Goal: Task Accomplishment & Management: Use online tool/utility

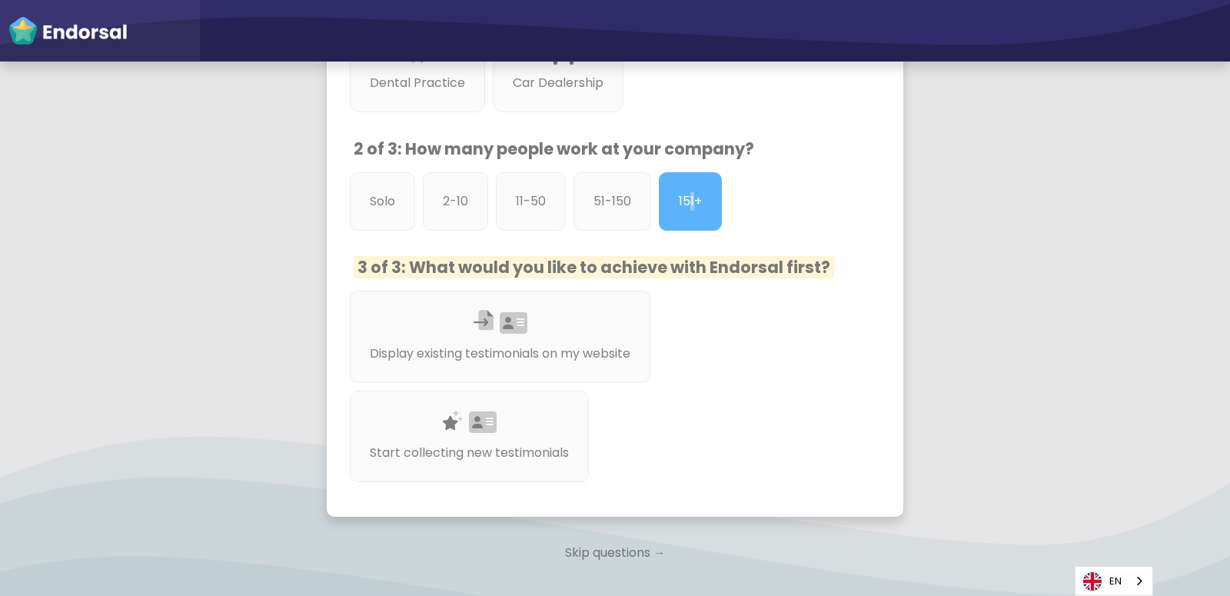
scroll to position [810, 0]
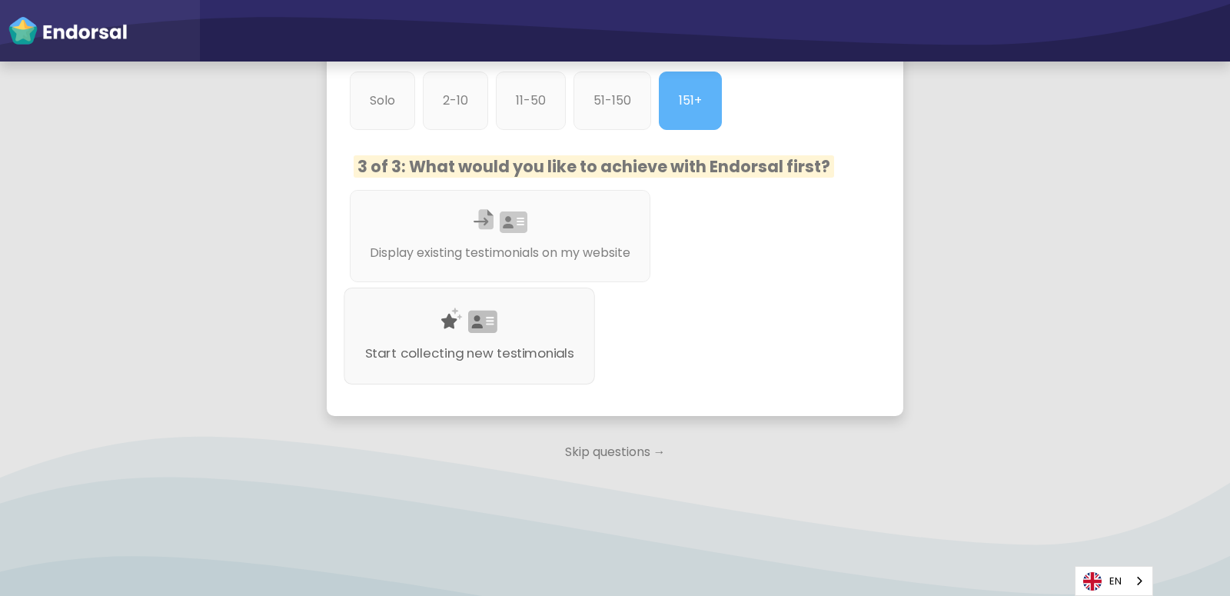
click at [468, 322] on icon at bounding box center [482, 322] width 29 height 26
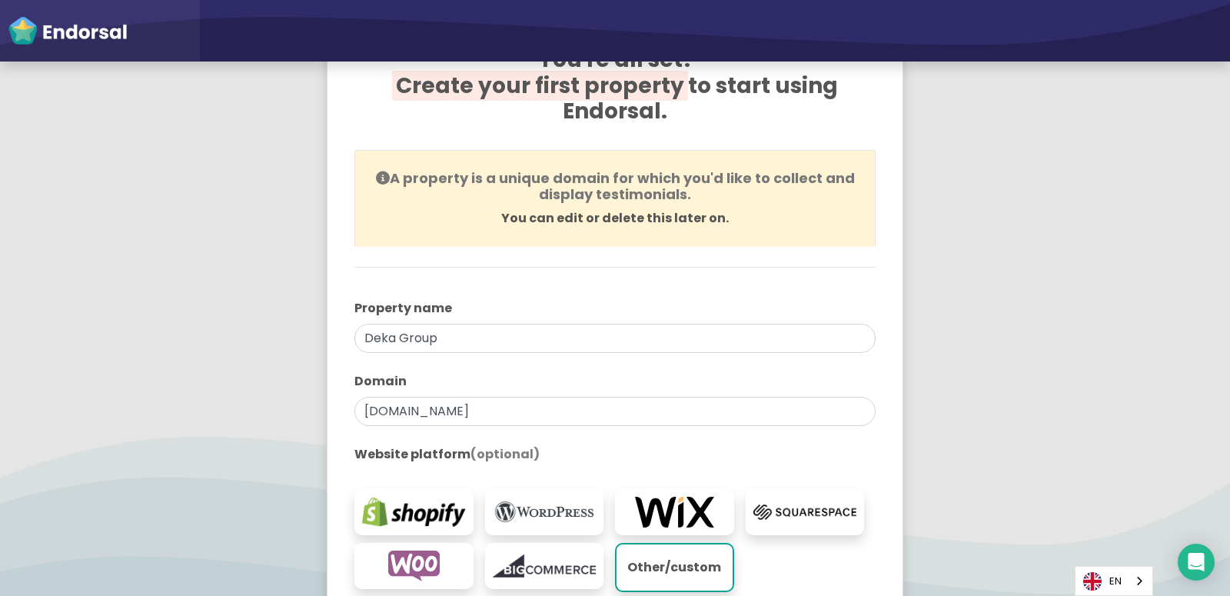
scroll to position [307, 0]
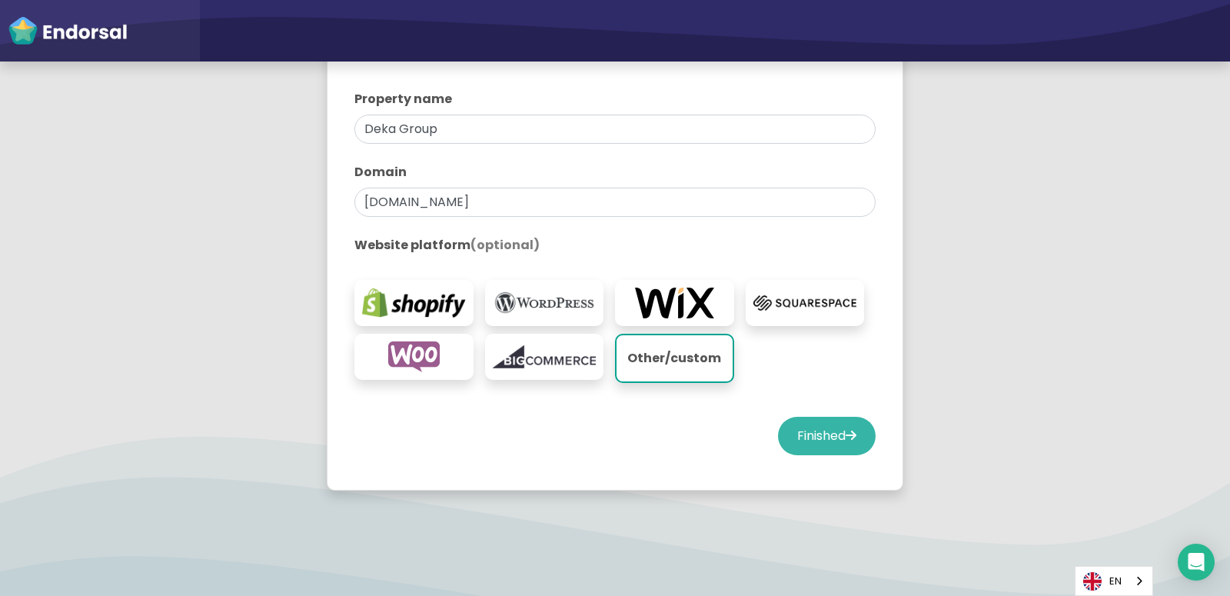
click at [824, 437] on button "Finished" at bounding box center [827, 436] width 98 height 38
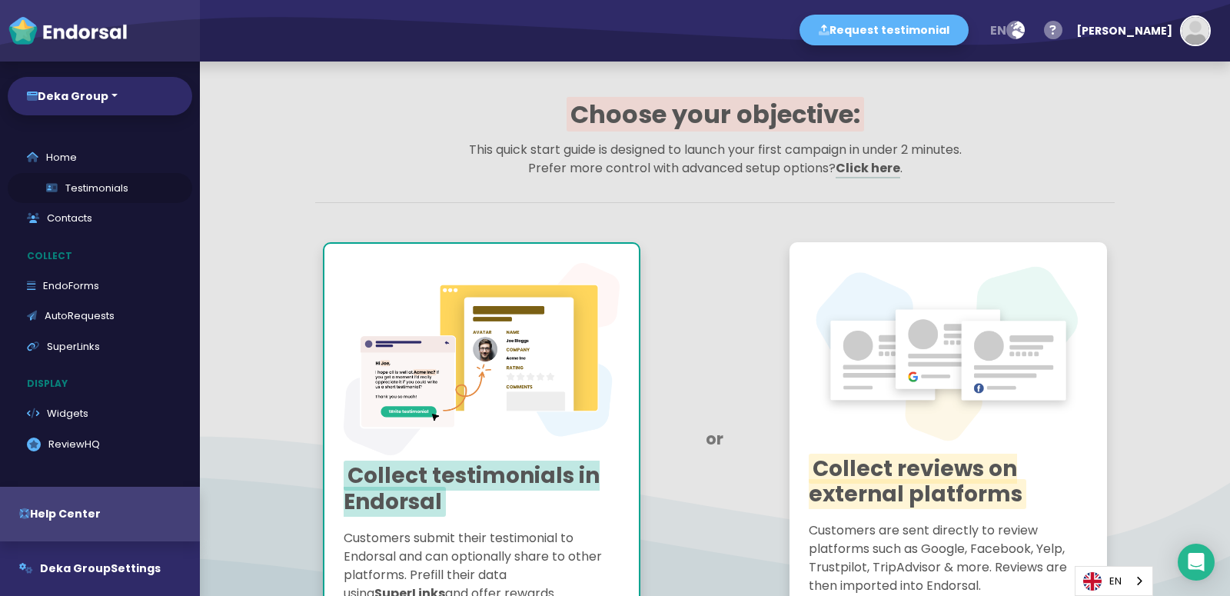
click at [88, 196] on link "Testimonials" at bounding box center [100, 188] width 184 height 31
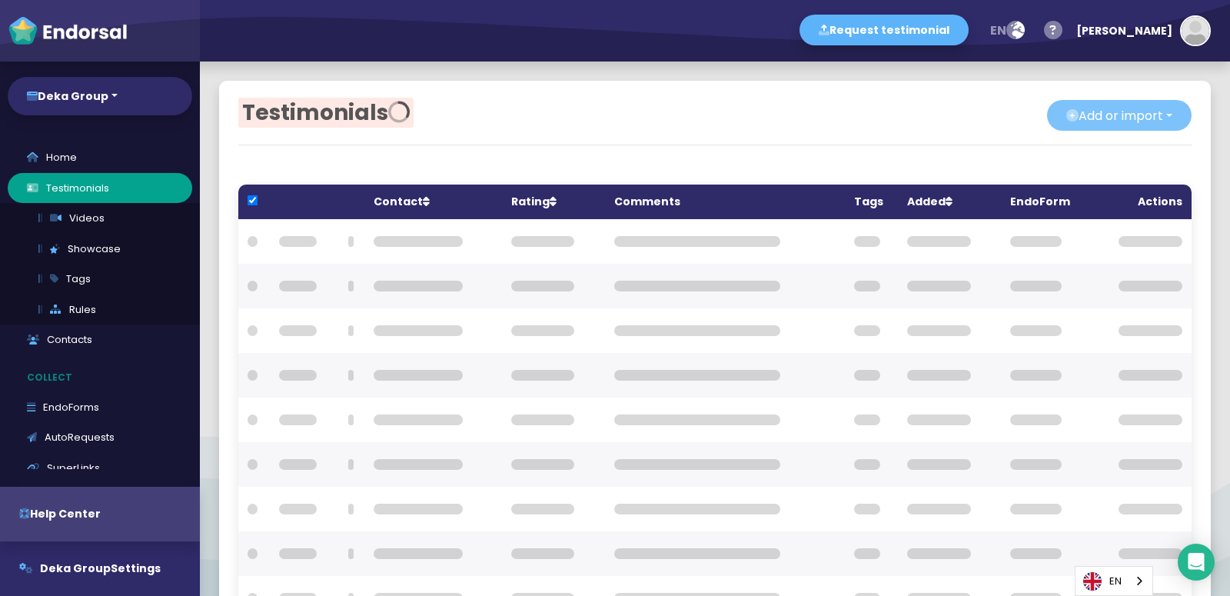
checkbox input "true"
click at [1158, 118] on button "Add or import" at bounding box center [1119, 115] width 145 height 31
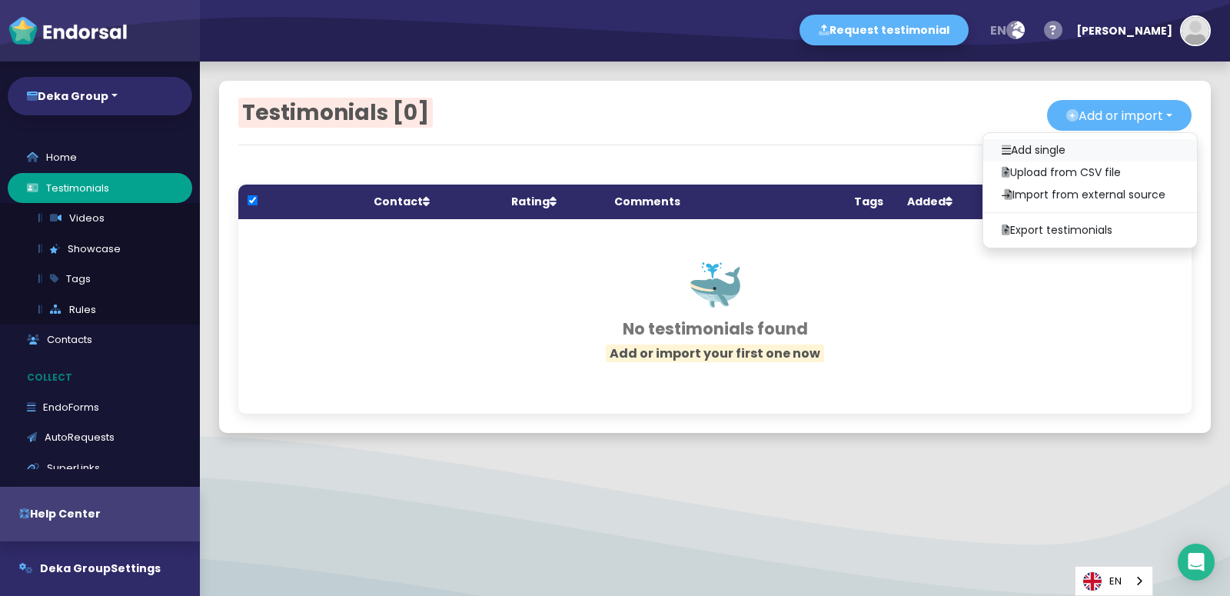
click at [1072, 141] on link "Add single" at bounding box center [1090, 150] width 214 height 22
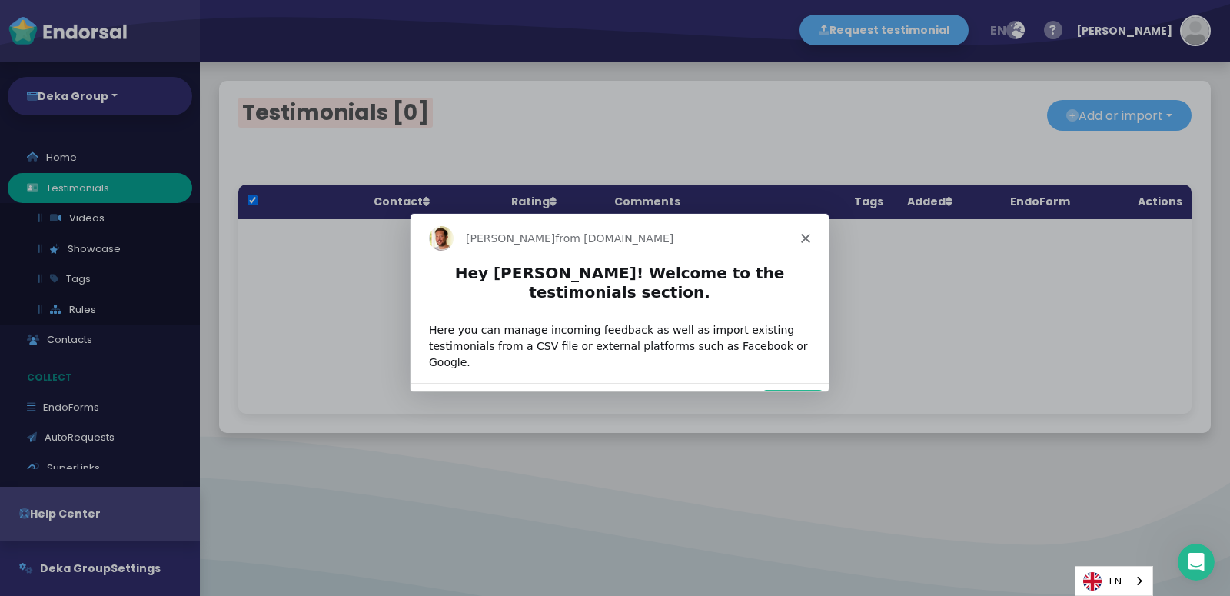
click at [809, 230] on div "Dean from Endorsal.io" at bounding box center [619, 236] width 418 height 49
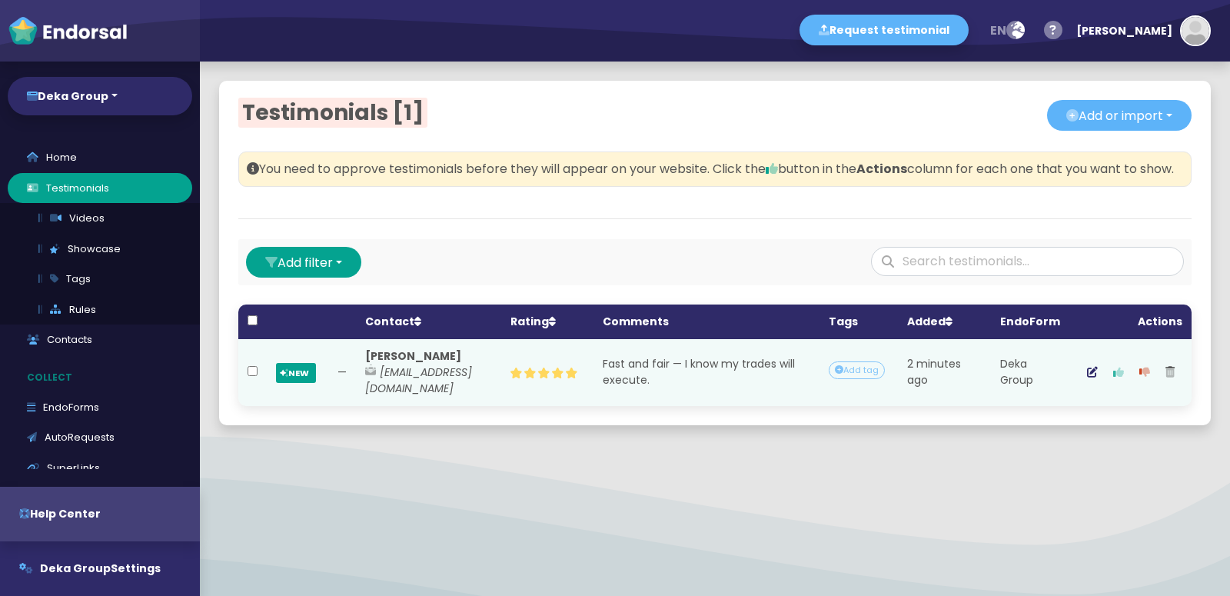
click at [1124, 377] on icon "button" at bounding box center [1118, 372] width 11 height 11
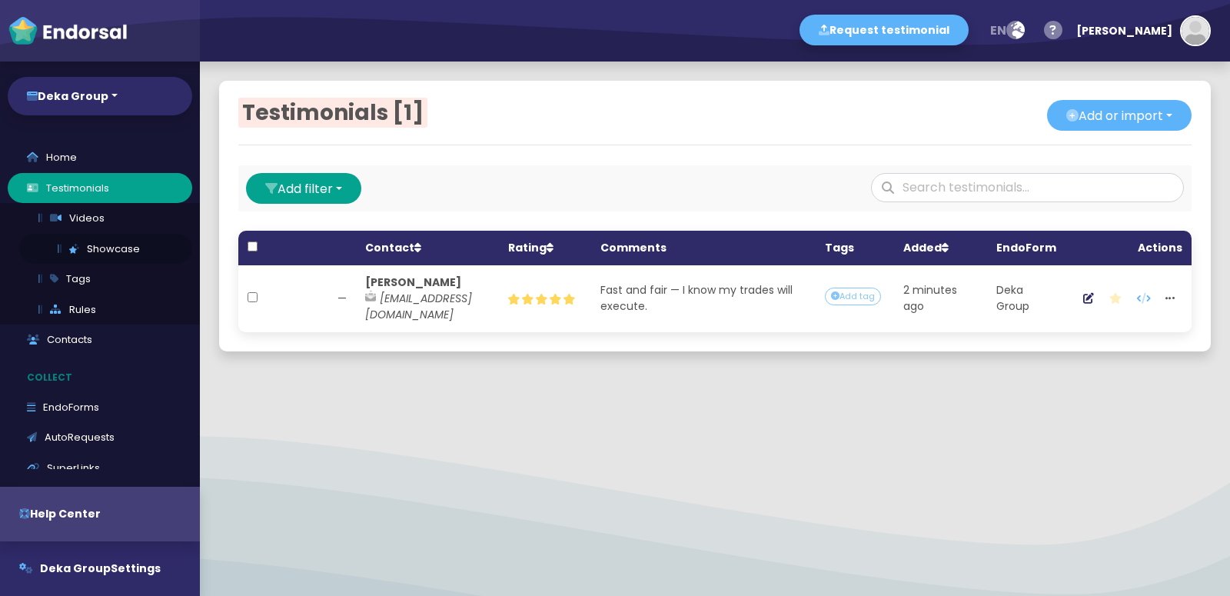
click at [105, 253] on link "Showcase" at bounding box center [105, 249] width 173 height 31
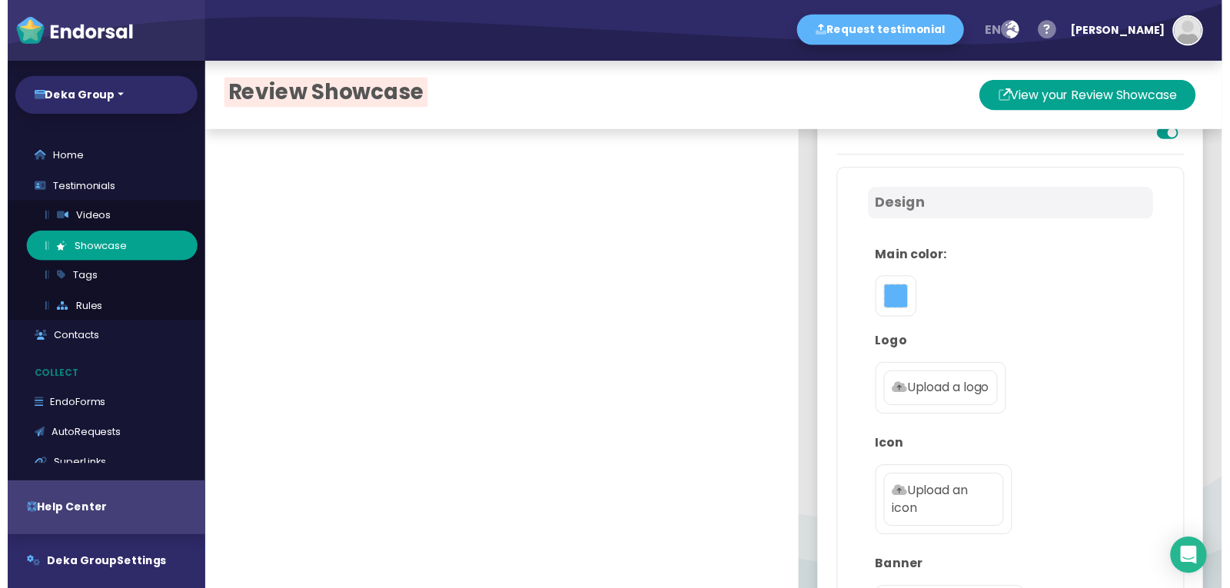
scroll to position [154, 0]
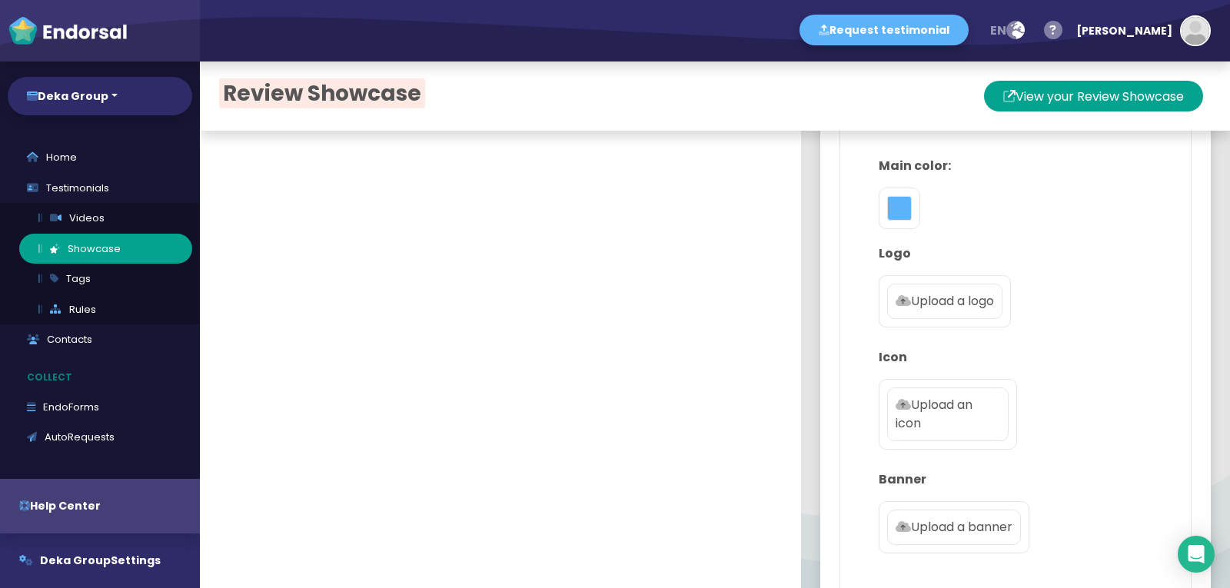
click at [889, 221] on div at bounding box center [900, 209] width 42 height 42
click at [939, 300] on p "Upload a logo" at bounding box center [945, 301] width 98 height 18
click at [0, 0] on input "Upload a logo" at bounding box center [0, 0] width 0 height 0
click at [894, 214] on button "toggle color picker dialog" at bounding box center [899, 208] width 25 height 25
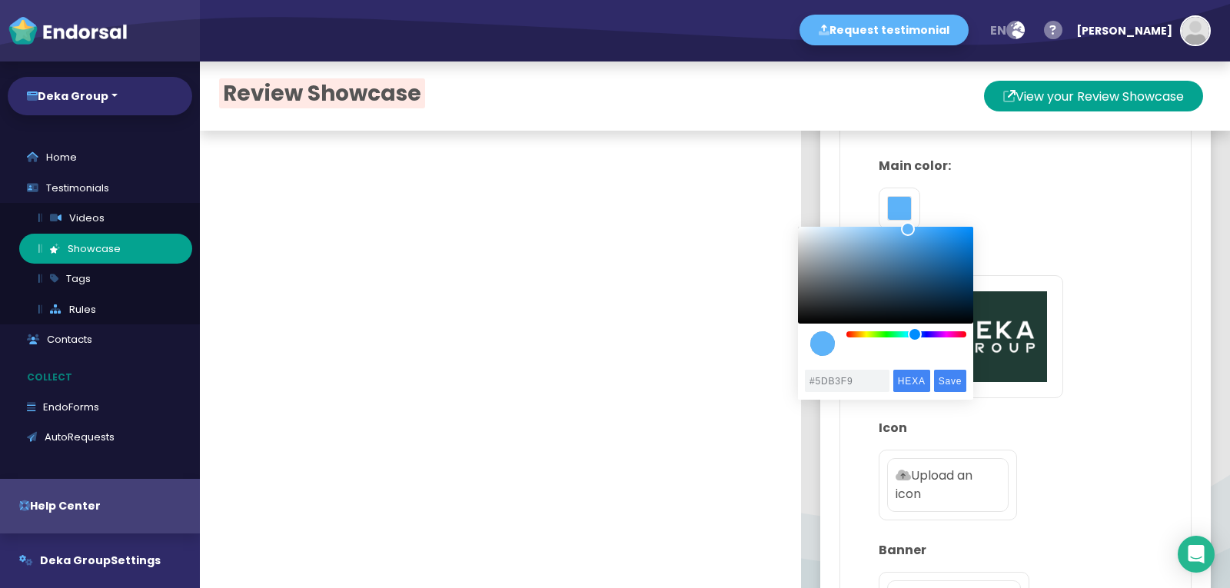
click at [882, 337] on div "color picker dialog" at bounding box center [885, 291] width 175 height 129
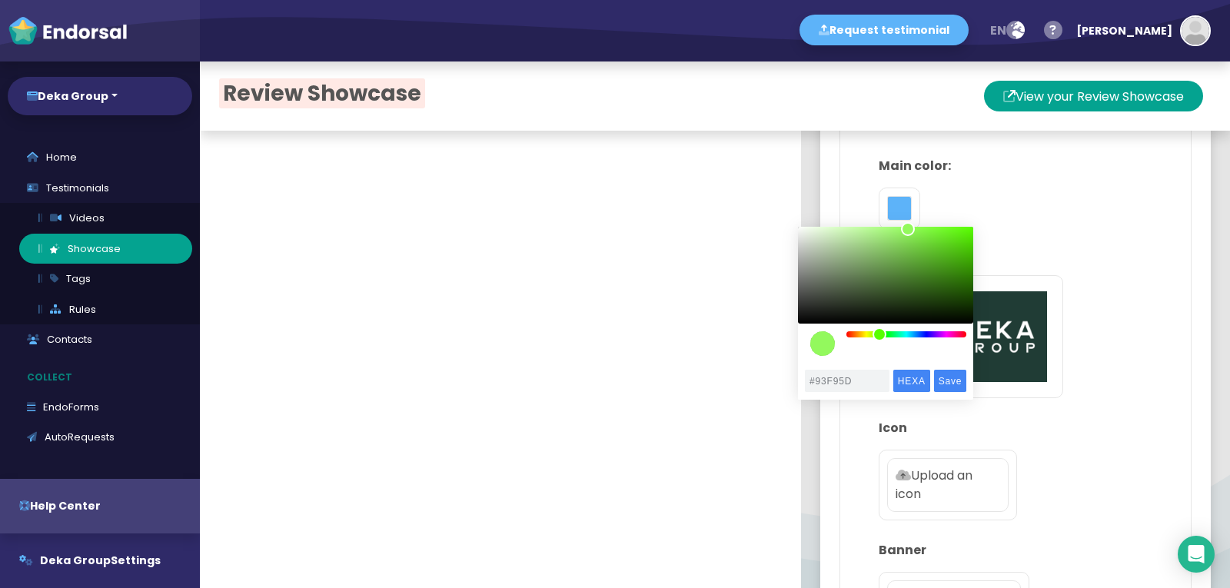
click at [879, 335] on div "color picker dialog" at bounding box center [906, 334] width 120 height 6
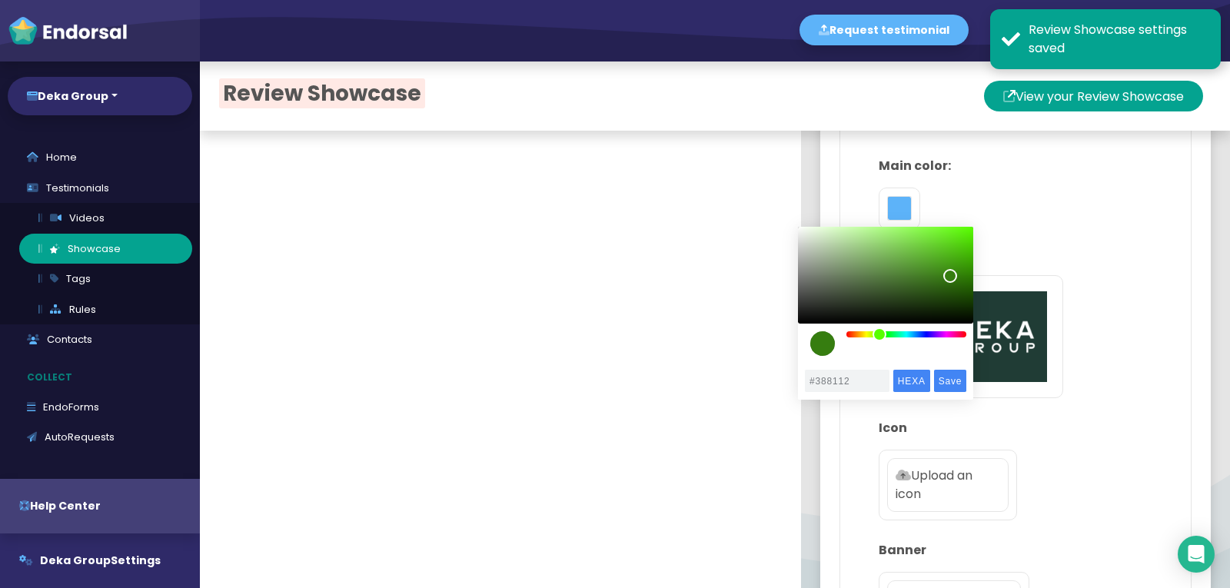
type input "#398312"
drag, startPoint x: 814, startPoint y: 282, endPoint x: 949, endPoint y: 274, distance: 134.8
click at [949, 274] on div "color picker dialog" at bounding box center [885, 275] width 175 height 97
click at [951, 378] on input "Save" at bounding box center [950, 381] width 33 height 22
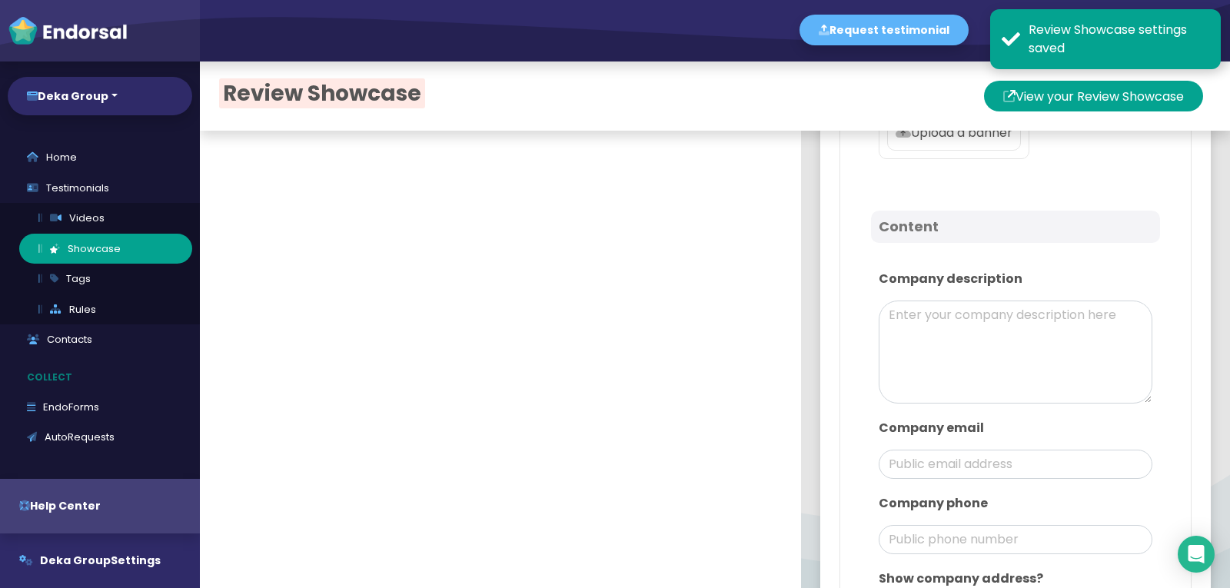
scroll to position [692, 0]
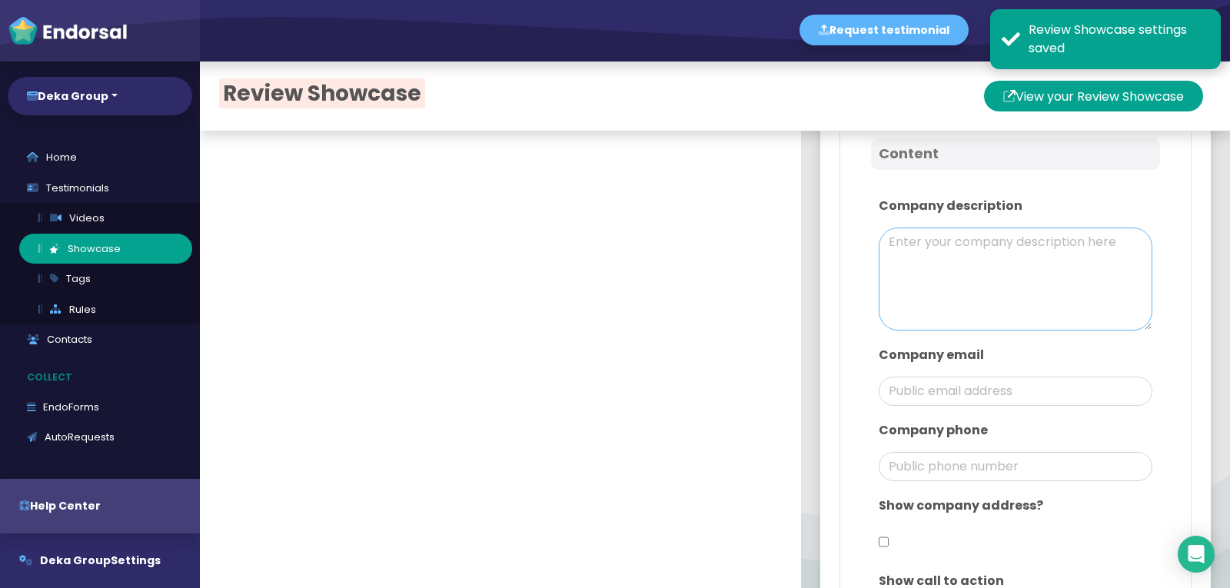
click at [958, 267] on textarea at bounding box center [1016, 279] width 274 height 103
click at [926, 274] on textarea at bounding box center [1016, 279] width 274 height 103
paste textarea "Explore the limitless potential of cryptocurrency with our innovative platform.…"
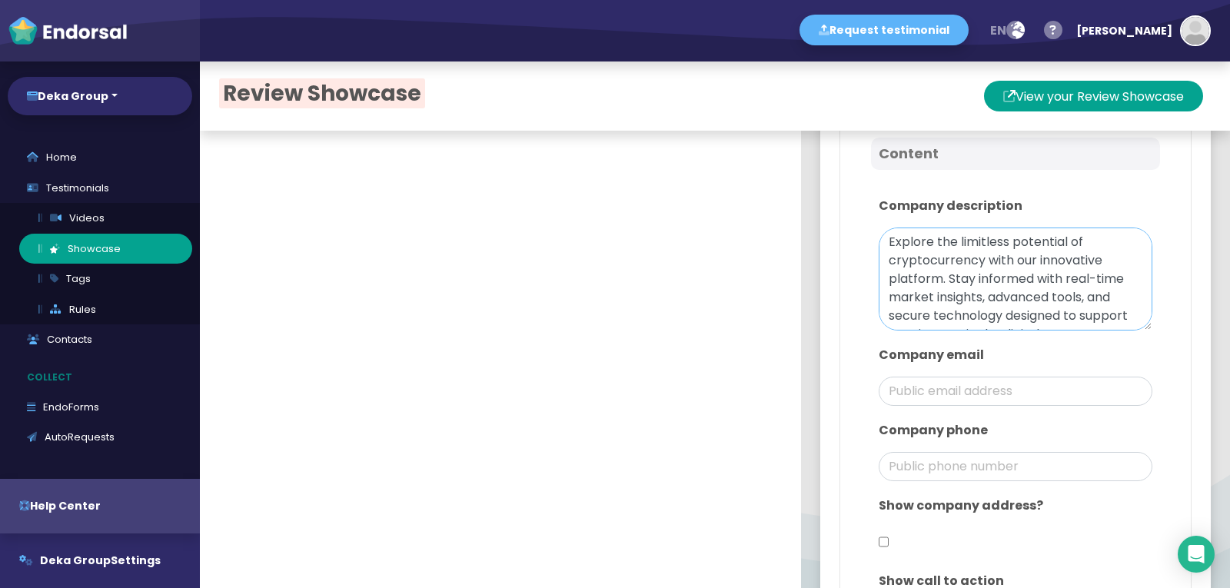
scroll to position [50, 0]
type textarea "Explore the limitless potential of cryptocurrency with our innovative platform.…"
click at [944, 401] on input "email" at bounding box center [1016, 391] width 274 height 29
drag, startPoint x: 945, startPoint y: 397, endPoint x: 857, endPoint y: 392, distance: 87.8
click at [859, 387] on div "Design Main color: #398312 Logo Icon Upload an icon Banner Upload a banner Cont…" at bounding box center [1015, 119] width 312 height 1118
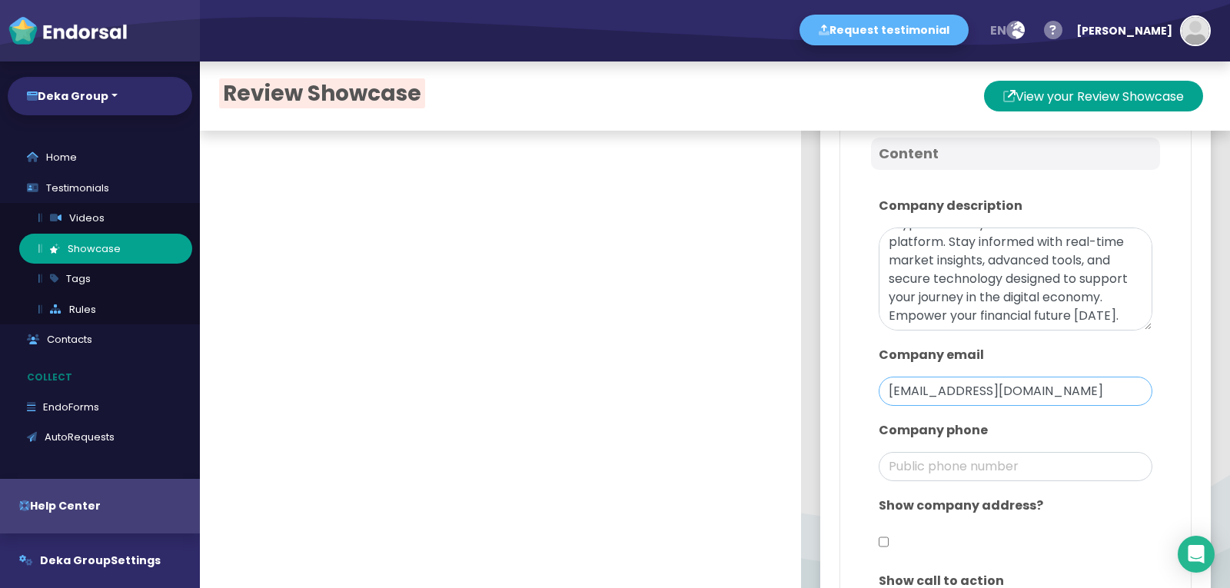
type input "[EMAIL_ADDRESS][DOMAIN_NAME]"
click at [974, 464] on input "phone" at bounding box center [1016, 466] width 274 height 29
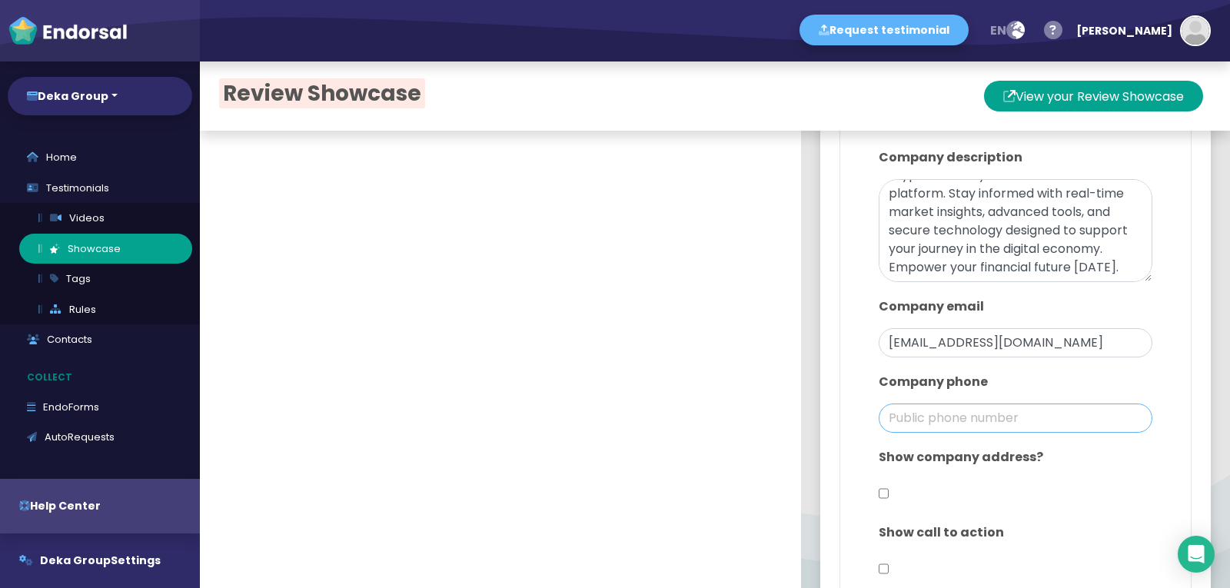
scroll to position [846, 0]
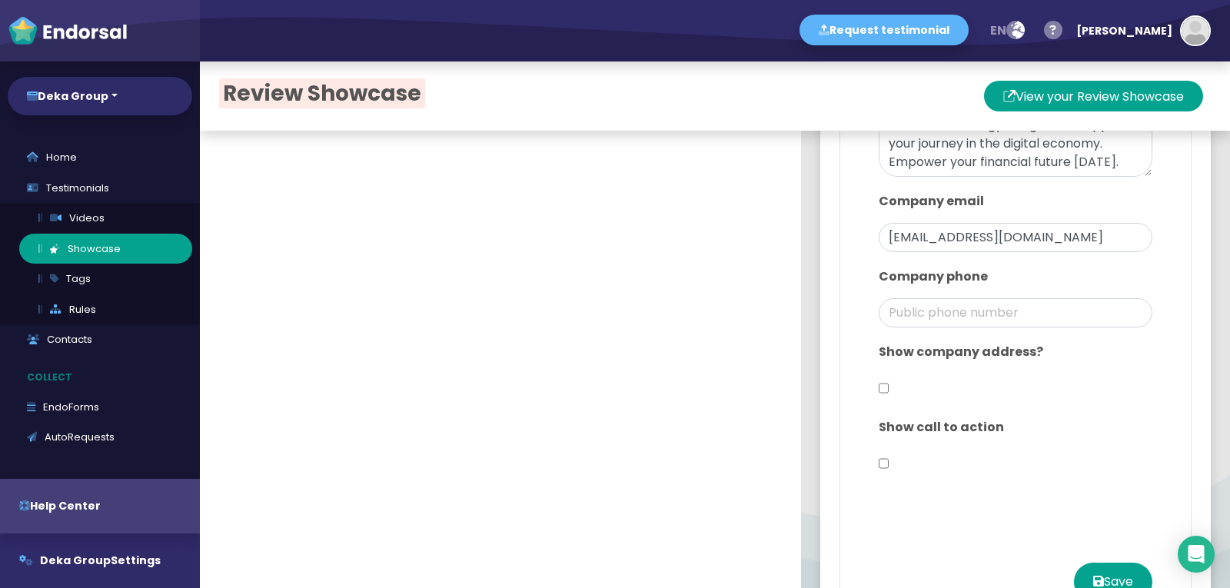
click at [879, 389] on input "checkbox" at bounding box center [884, 388] width 10 height 29
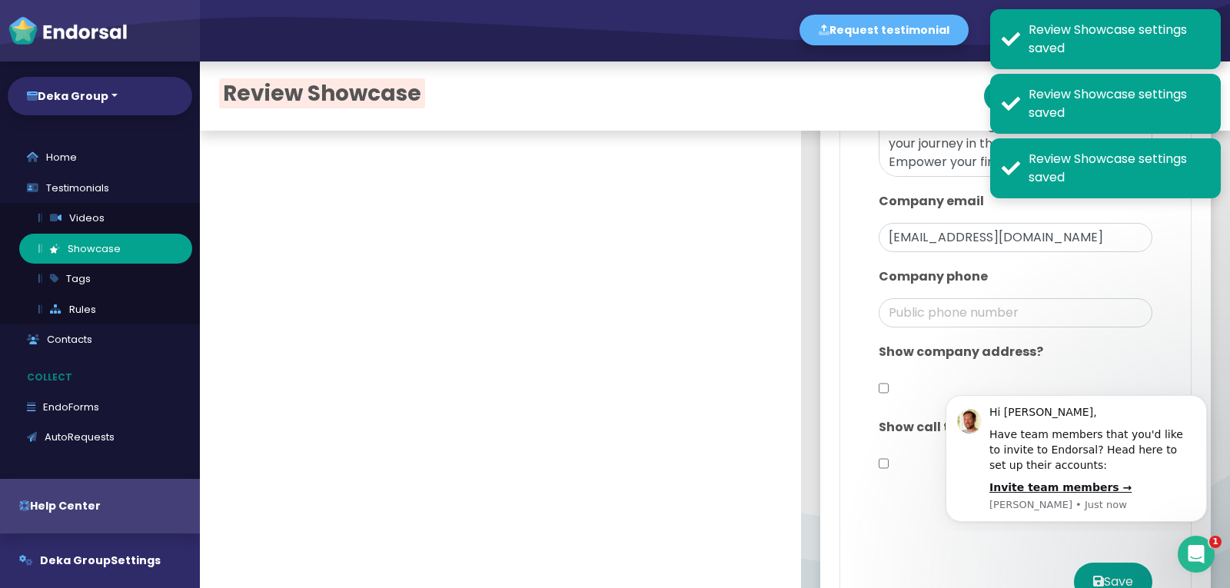
scroll to position [0, 0]
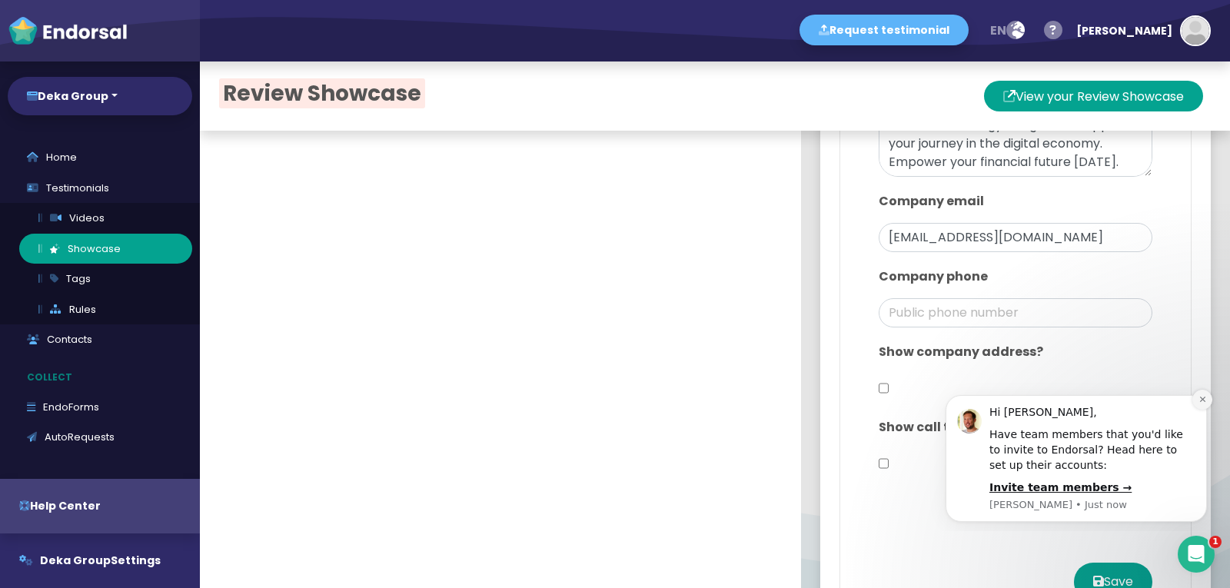
click at [1205, 397] on icon "Dismiss notification" at bounding box center [1202, 399] width 8 height 8
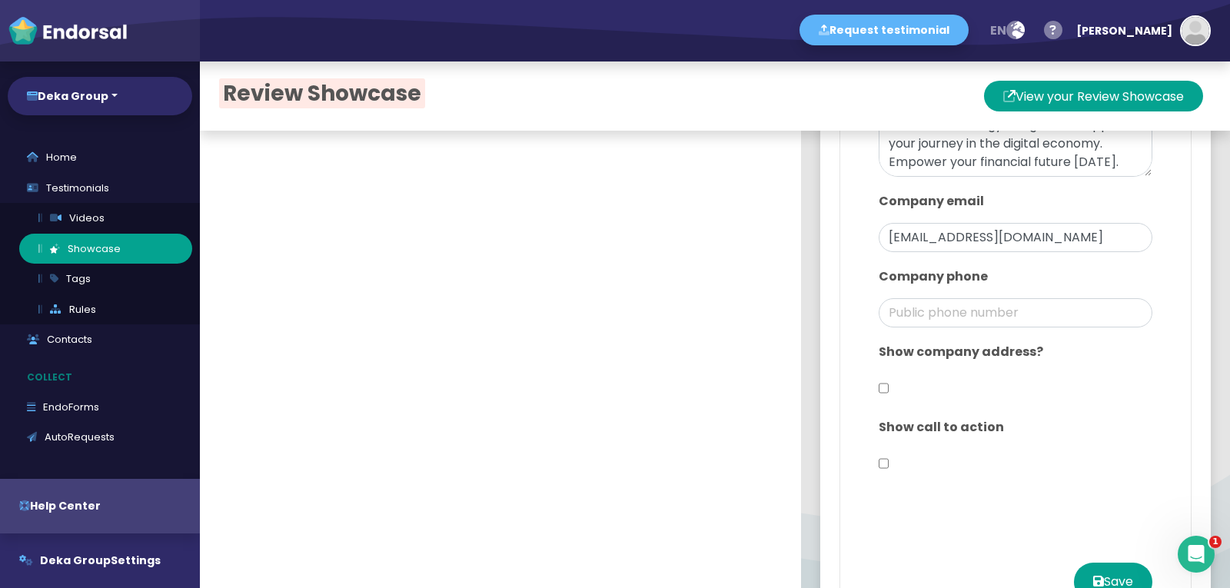
click at [879, 392] on input "checkbox" at bounding box center [884, 388] width 10 height 29
checkbox input "true"
click at [919, 425] on input "text" at bounding box center [1015, 425] width 257 height 29
paste input "[STREET_ADDRESS]"
type input "[STREET_ADDRESS]"
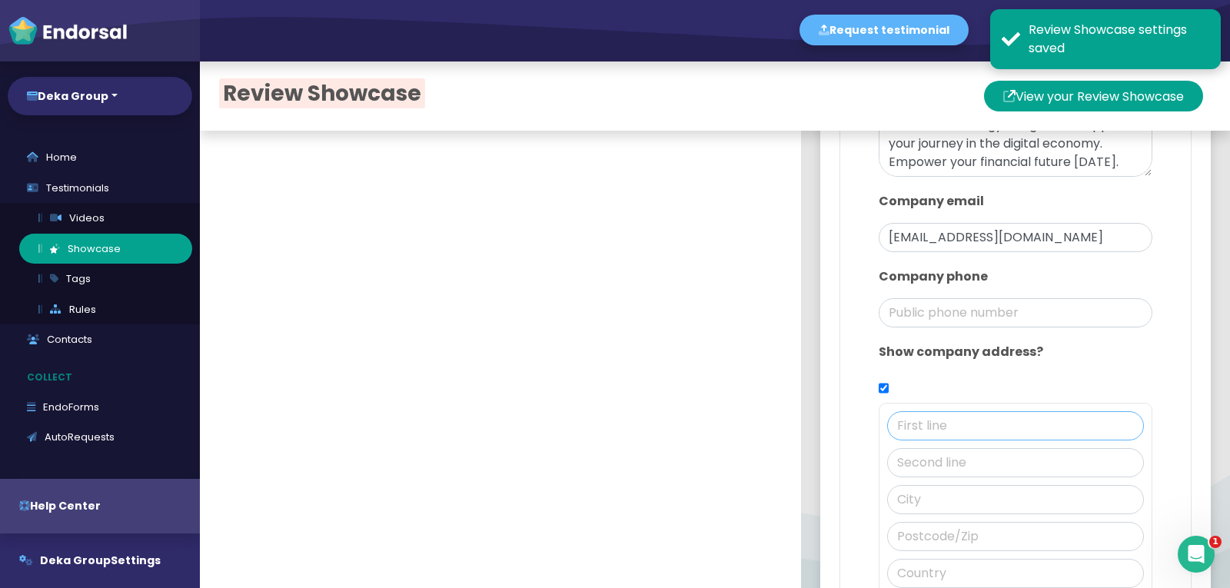
paste input "[STREET_ADDRESS]"
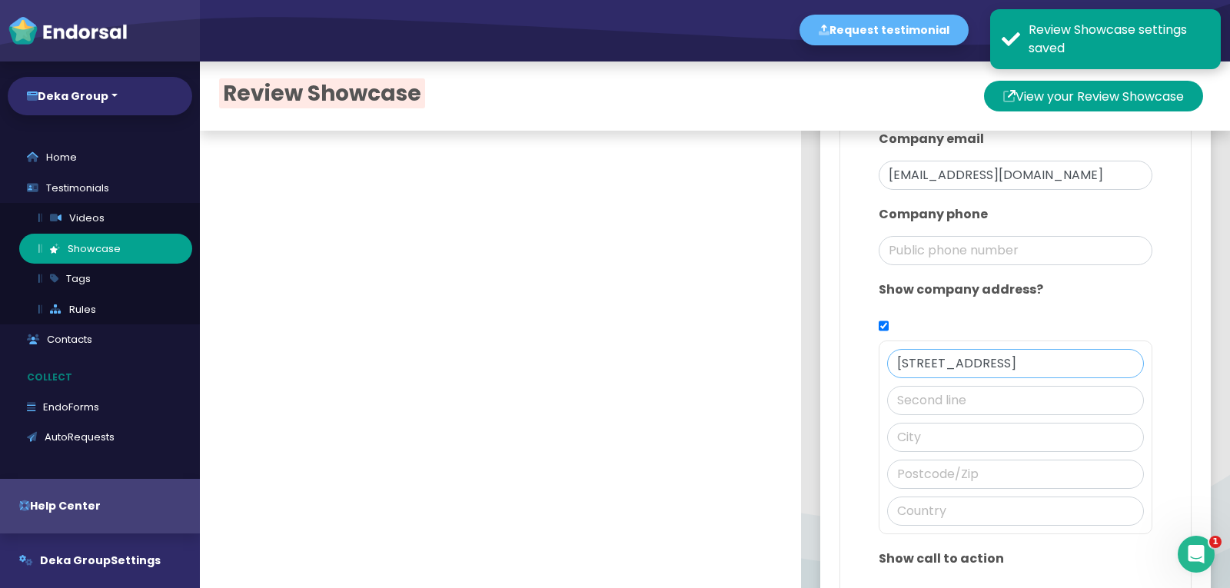
scroll to position [999, 0]
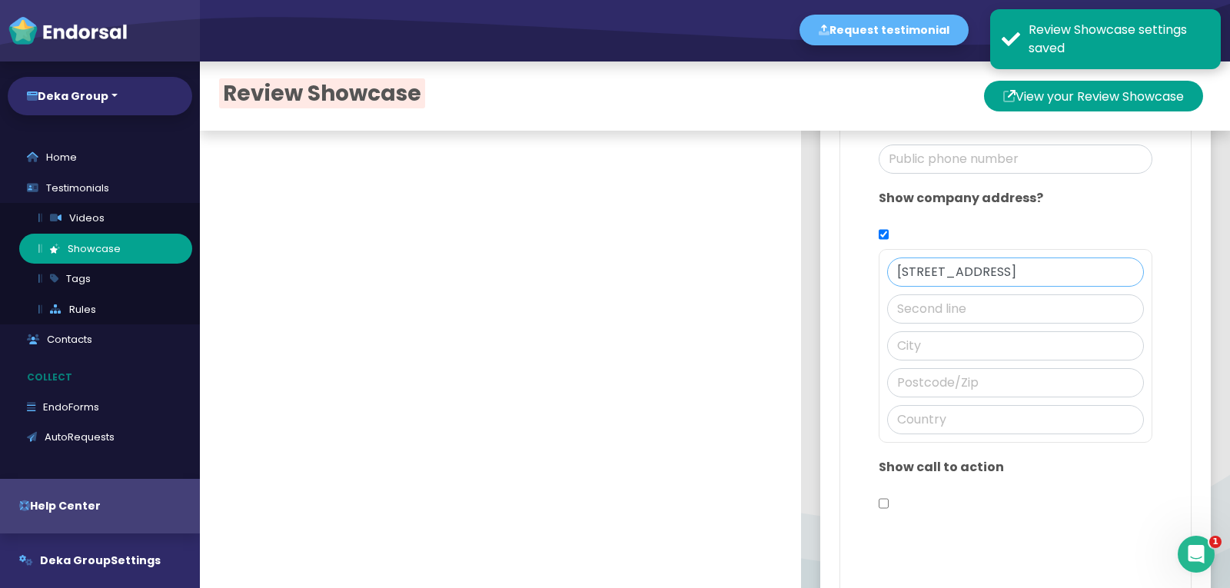
drag, startPoint x: 1015, startPoint y: 276, endPoint x: 1120, endPoint y: 267, distance: 104.9
click at [1120, 267] on input "[STREET_ADDRESS]" at bounding box center [1015, 272] width 257 height 29
type input "[STREET_ADDRESS]"
click at [915, 430] on input "text" at bounding box center [1015, 419] width 257 height 29
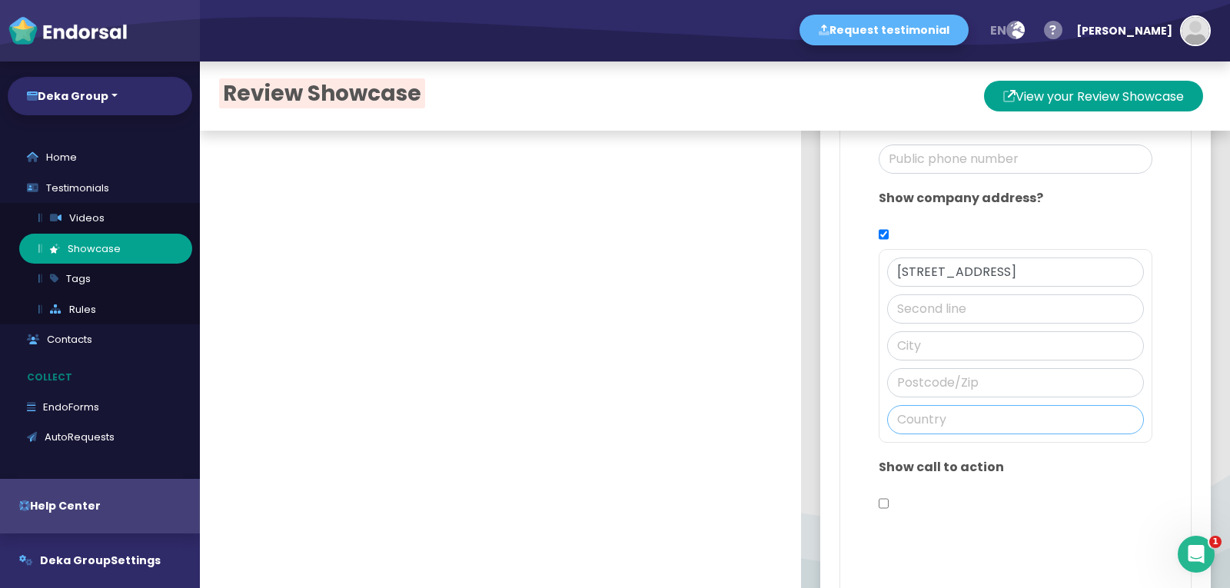
paste input "[GEOGRAPHIC_DATA]"
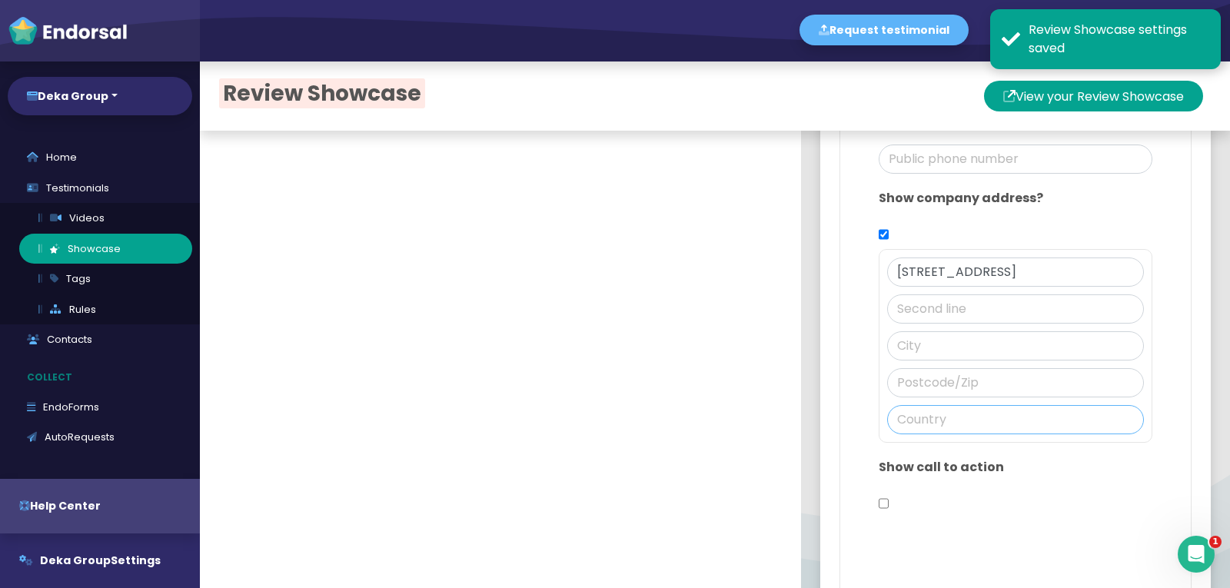
type input "[GEOGRAPHIC_DATA]"
click at [921, 430] on input "text" at bounding box center [1015, 419] width 257 height 29
paste input "[GEOGRAPHIC_DATA]"
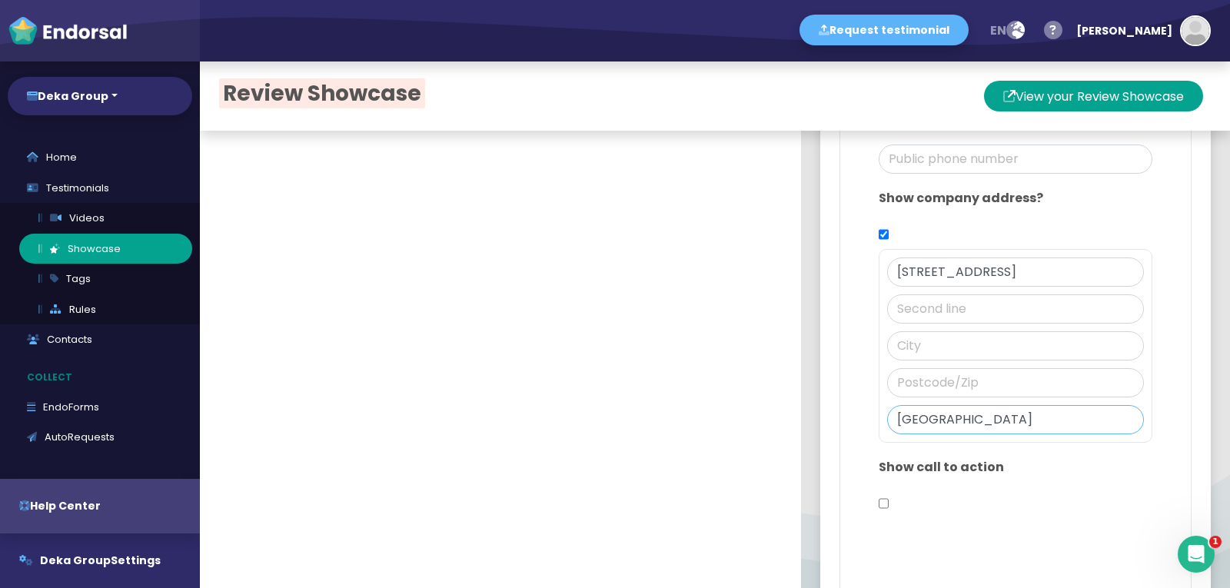
type input "[GEOGRAPHIC_DATA]"
drag, startPoint x: 1023, startPoint y: 274, endPoint x: 1068, endPoint y: 269, distance: 44.9
click at [1068, 269] on input "[STREET_ADDRESS]" at bounding box center [1015, 272] width 257 height 29
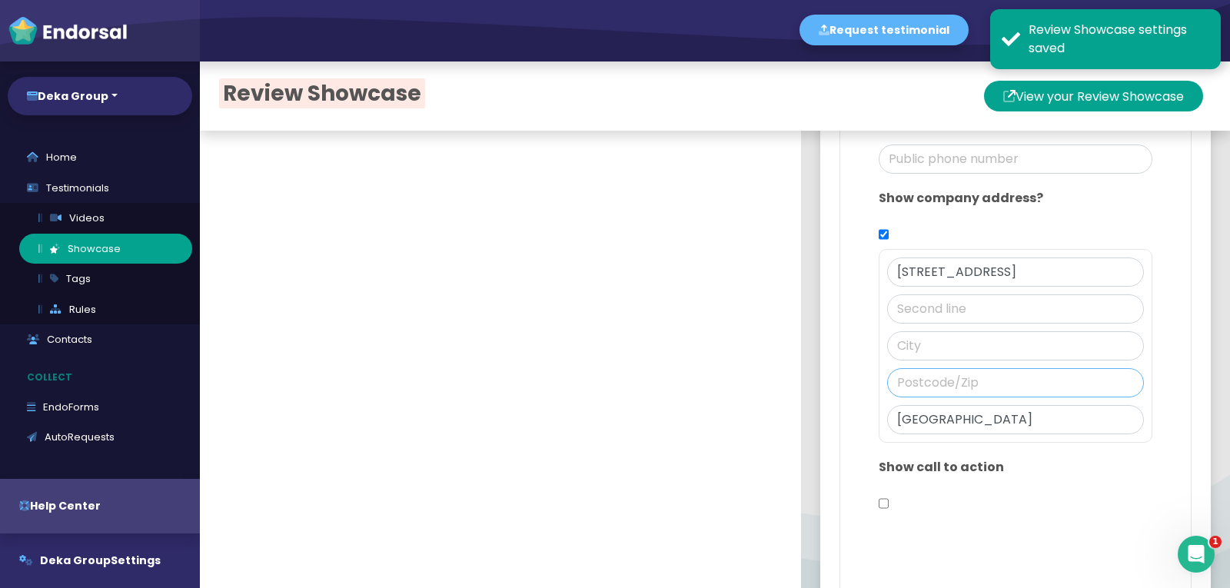
click at [936, 374] on input "text" at bounding box center [1015, 382] width 257 height 29
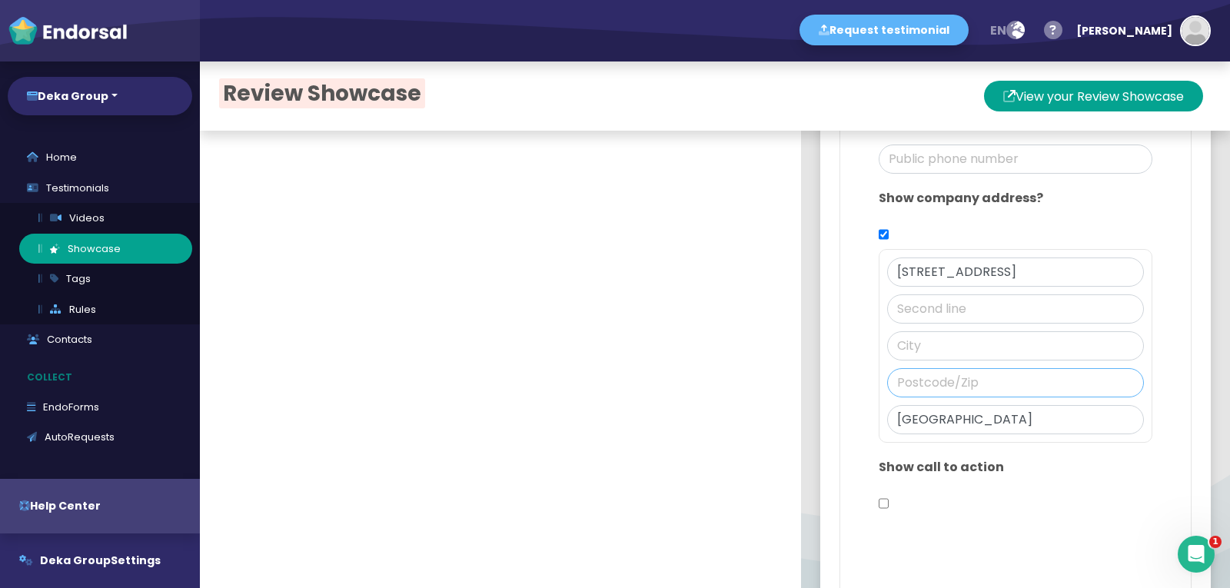
paste input "LE7 9RN"
type input "LE7 9RN"
click at [903, 351] on input "text" at bounding box center [1015, 345] width 257 height 29
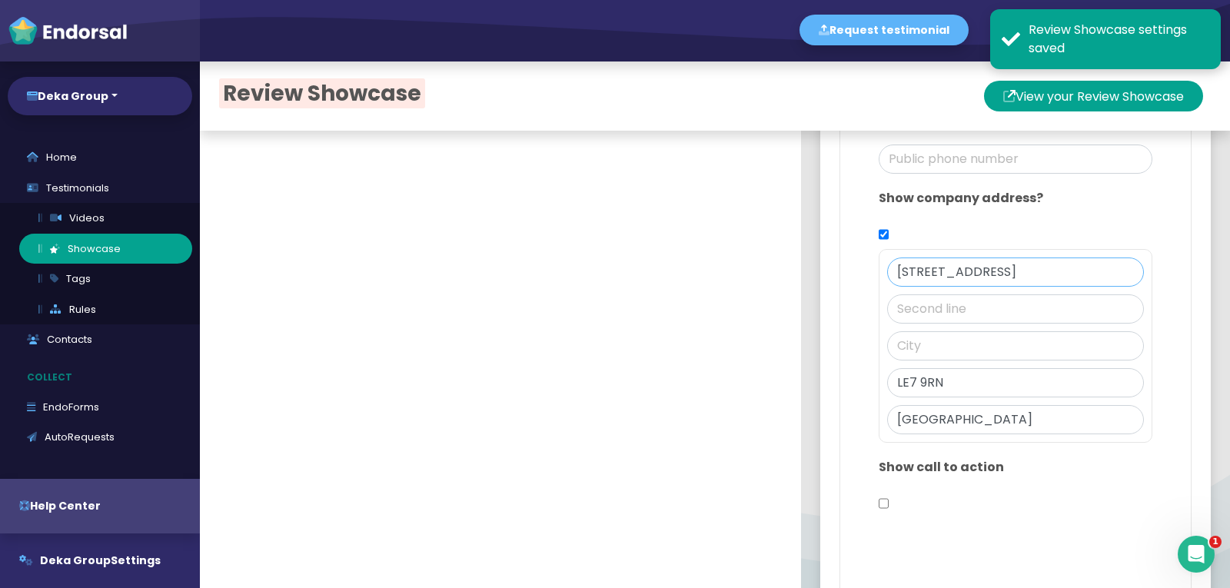
scroll to position [0, 121]
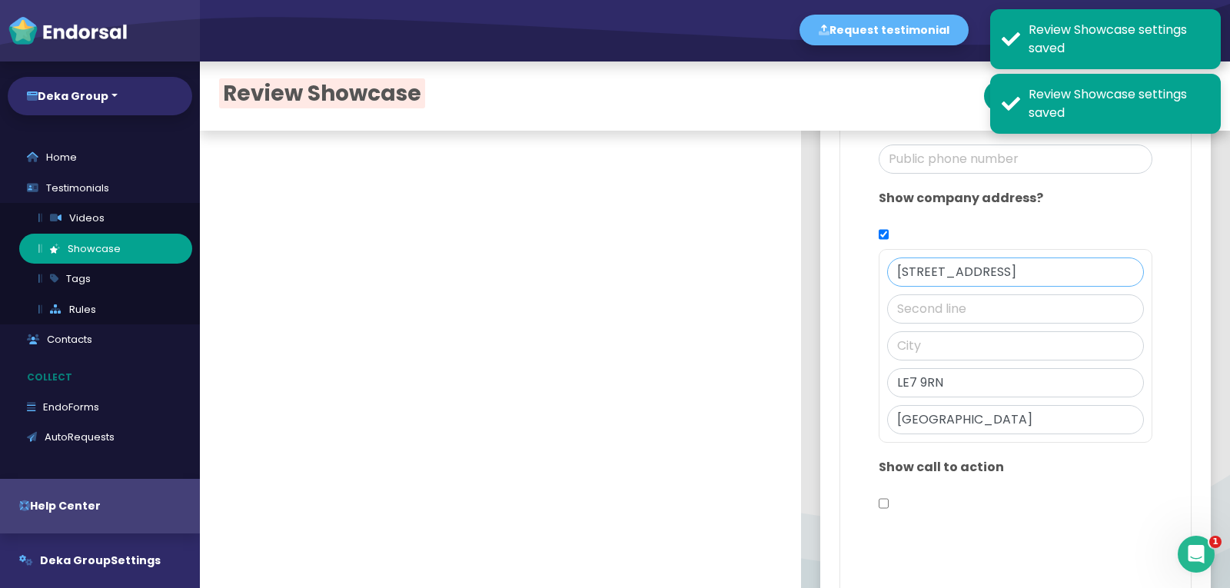
drag, startPoint x: 1074, startPoint y: 272, endPoint x: 1007, endPoint y: 269, distance: 66.9
click at [1007, 269] on input "[STREET_ADDRESS]" at bounding box center [1015, 272] width 257 height 29
click at [919, 344] on input "text" at bounding box center [1015, 345] width 257 height 29
paste input "[GEOGRAPHIC_DATA]"
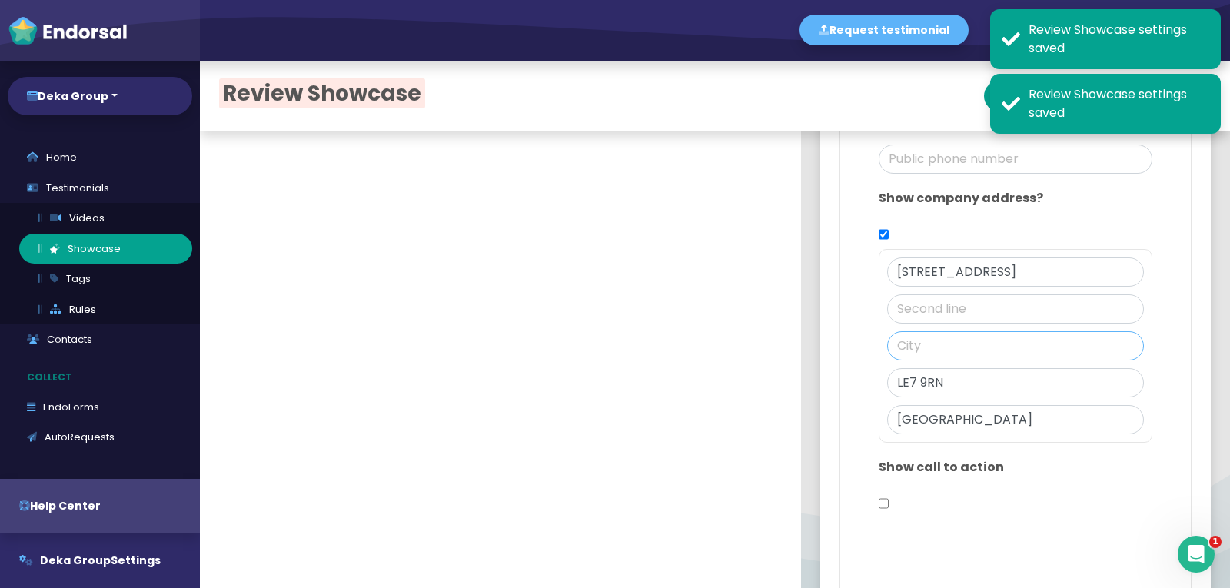
type input "[GEOGRAPHIC_DATA]"
paste input "[GEOGRAPHIC_DATA]"
type input "[GEOGRAPHIC_DATA]"
click at [906, 318] on input "text" at bounding box center [1015, 308] width 257 height 29
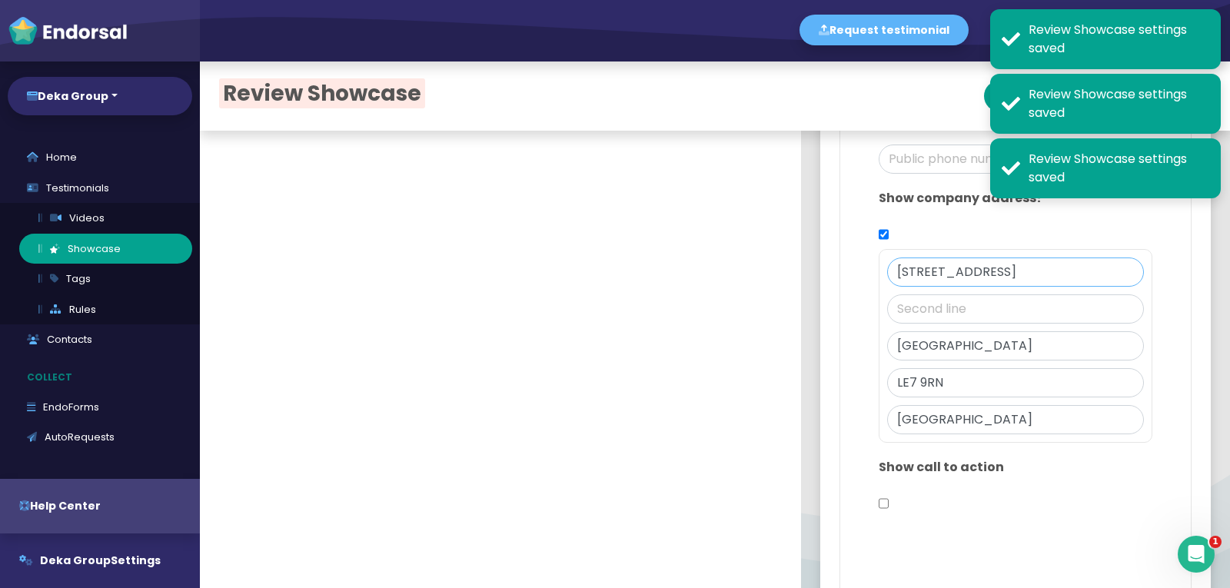
drag, startPoint x: 1015, startPoint y: 270, endPoint x: 911, endPoint y: 275, distance: 103.9
click at [911, 275] on input "[STREET_ADDRESS]" at bounding box center [1015, 272] width 257 height 29
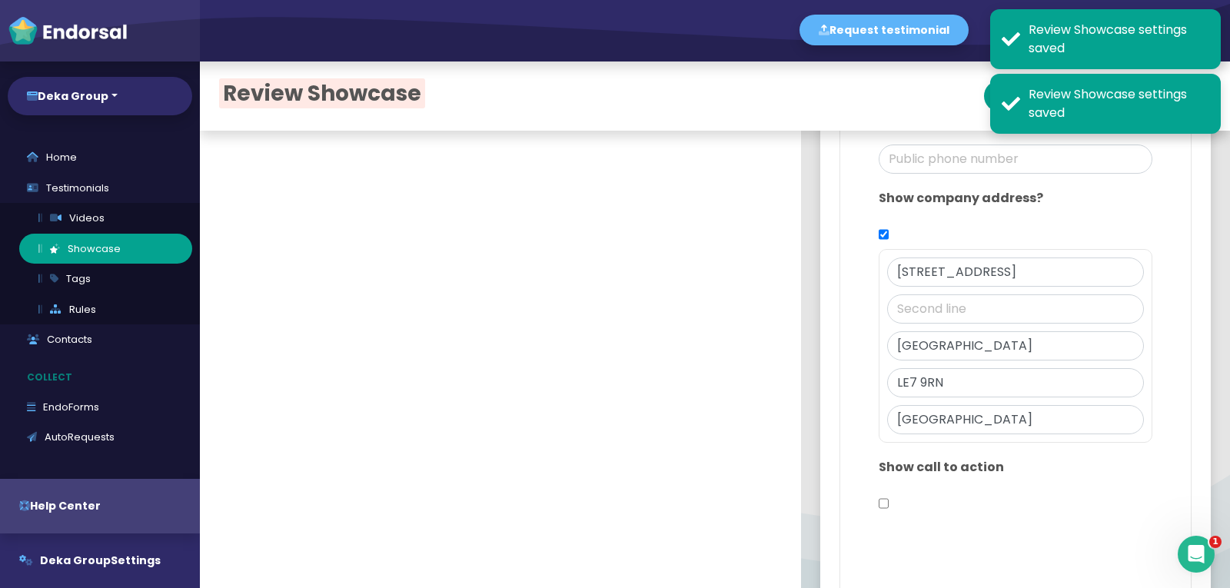
click at [898, 324] on div at bounding box center [1015, 328] width 257 height 8
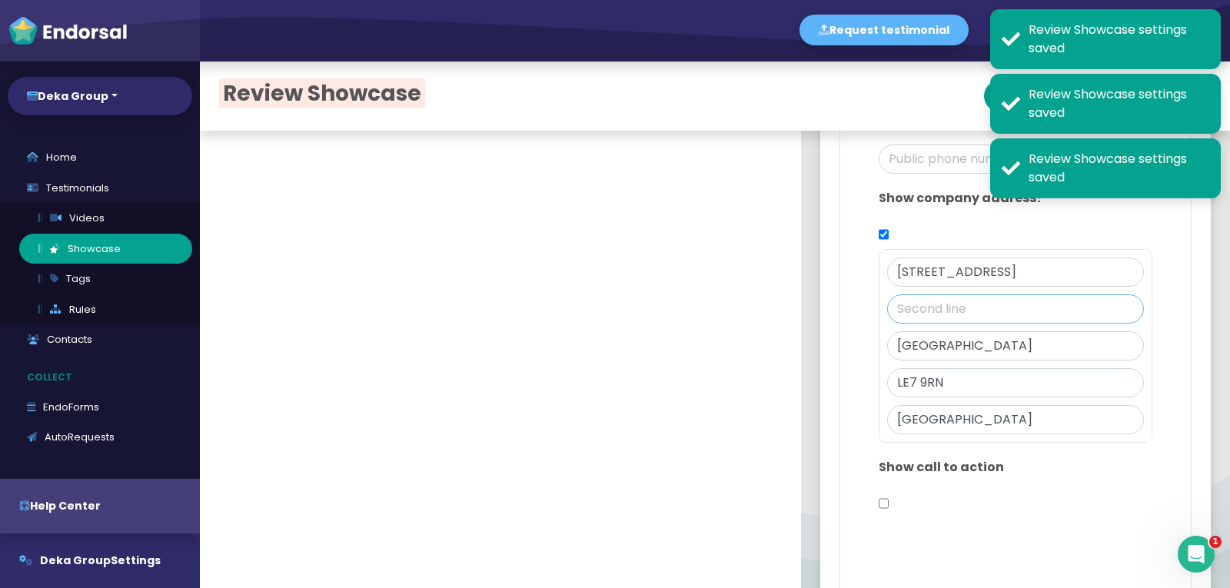
click at [900, 316] on input "text" at bounding box center [1015, 308] width 257 height 29
paste input "[GEOGRAPHIC_DATA]"
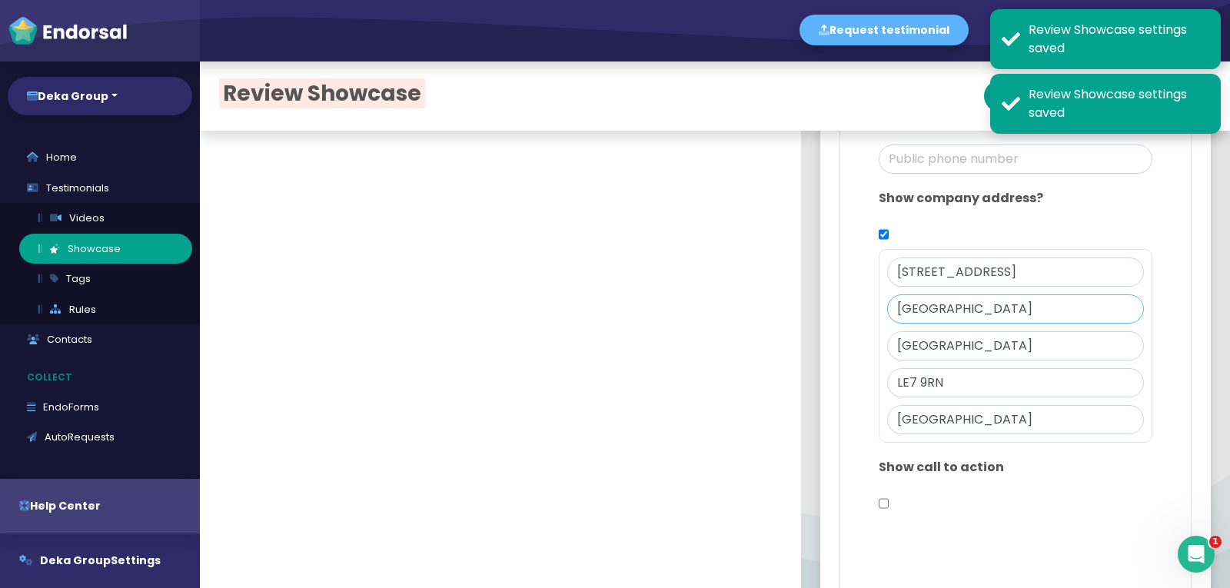
type input "[GEOGRAPHIC_DATA]"
click at [1016, 378] on input "LE7 9RN" at bounding box center [1015, 382] width 257 height 29
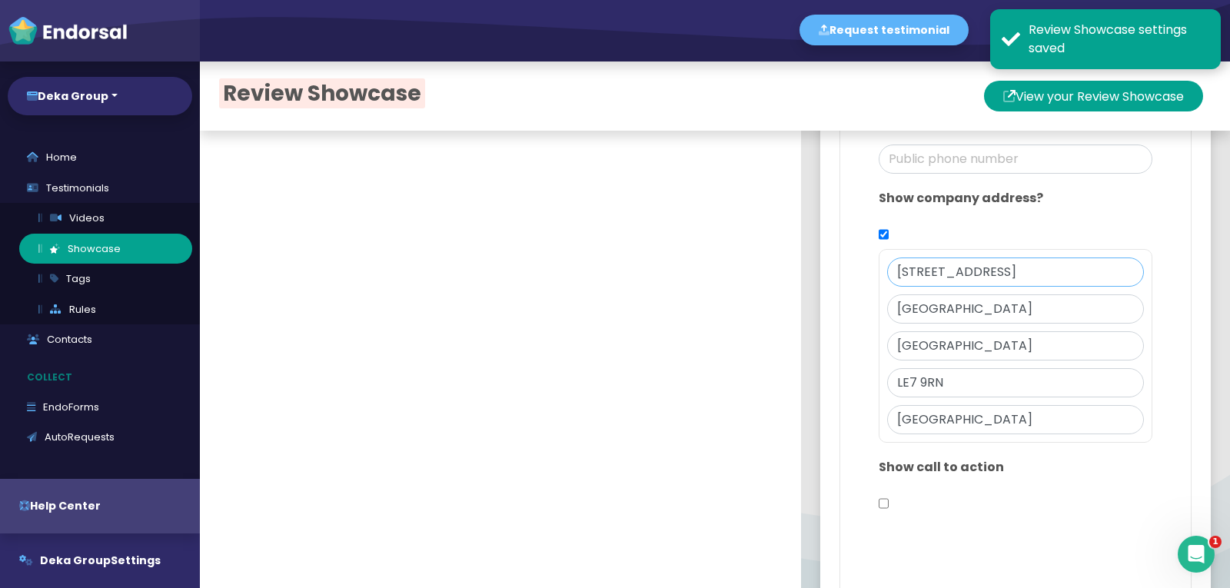
scroll to position [0, 121]
drag, startPoint x: 1019, startPoint y: 272, endPoint x: 1149, endPoint y: 275, distance: 129.9
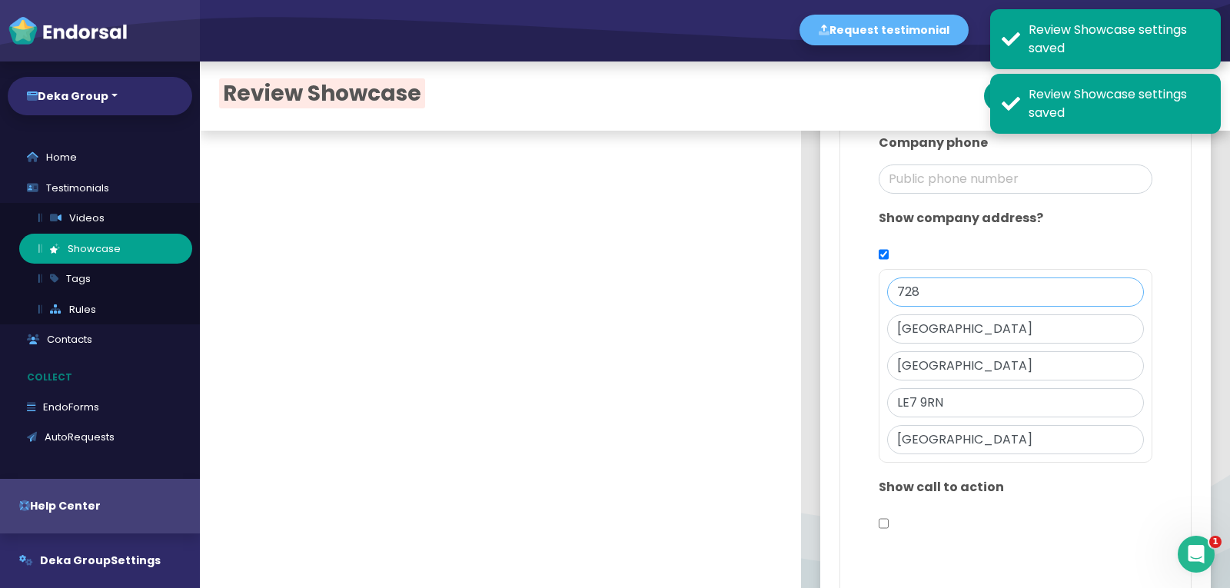
scroll to position [1130, 0]
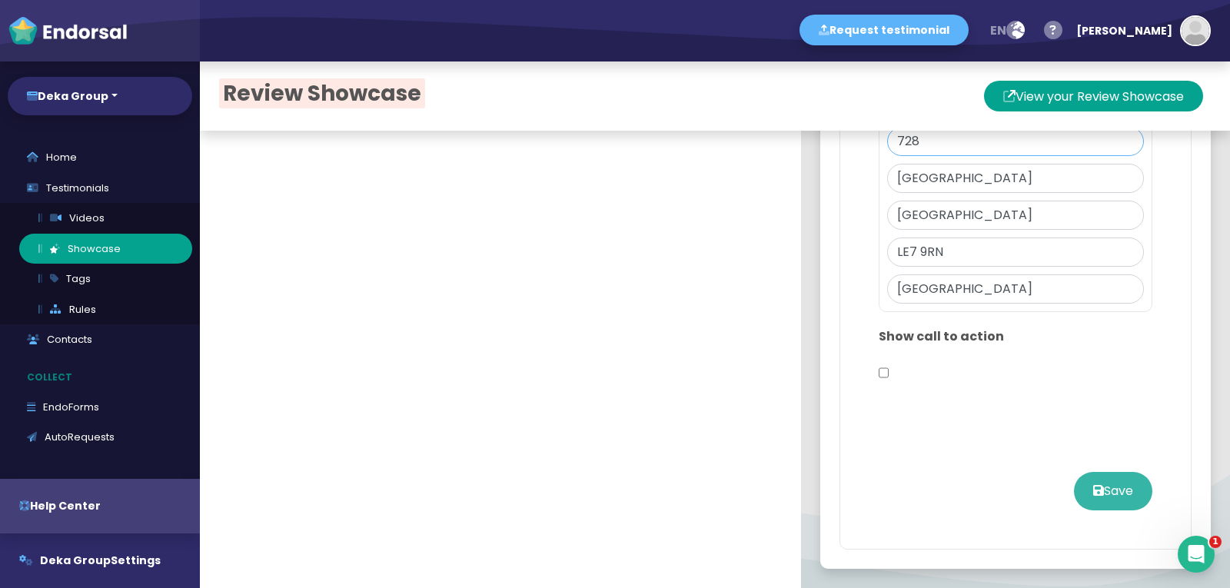
type input "728"
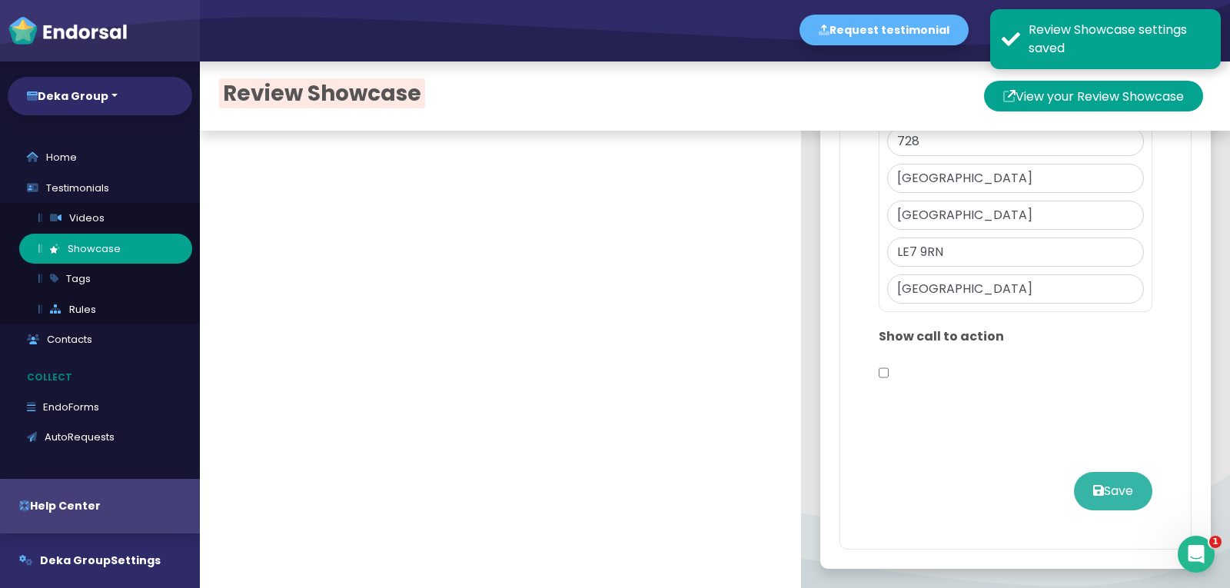
click at [1092, 492] on button "Save" at bounding box center [1113, 491] width 78 height 38
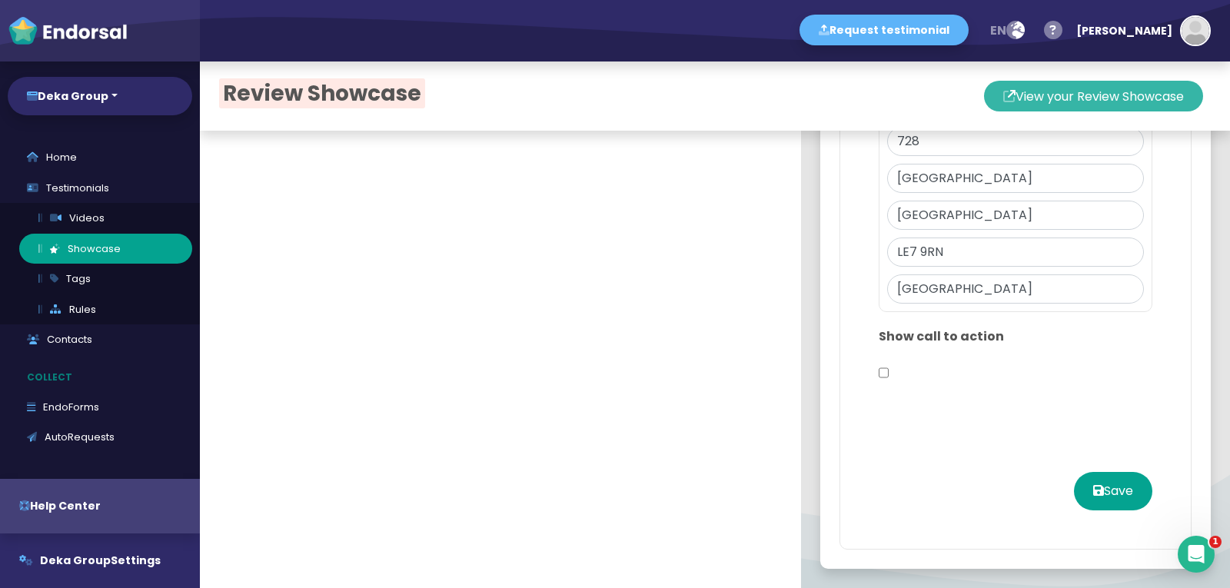
click at [1003, 106] on icon at bounding box center [1009, 96] width 12 height 31
